Goal: Find specific page/section: Find specific page/section

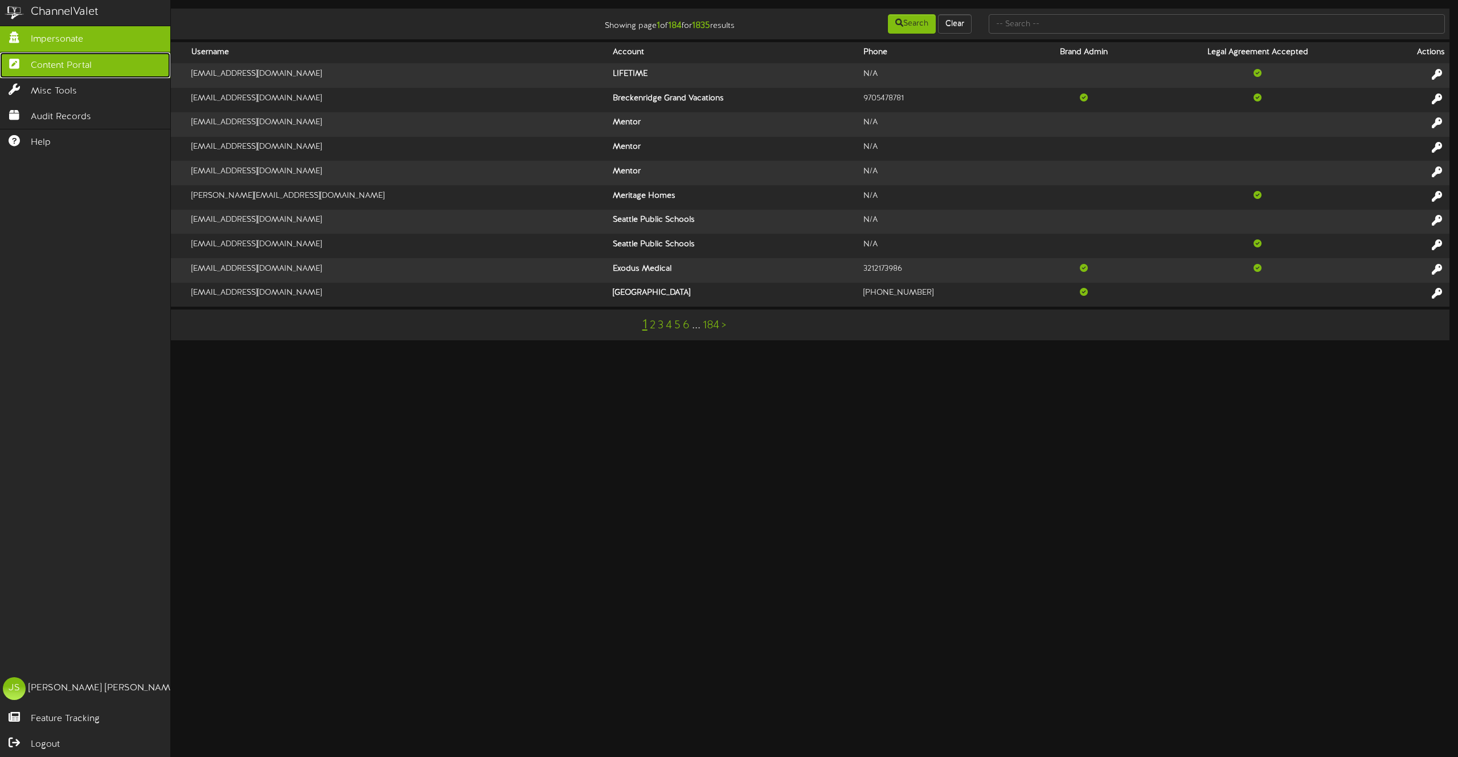
click at [38, 67] on span "Content Portal" at bounding box center [61, 65] width 61 height 13
